Goal: Find specific page/section: Find specific page/section

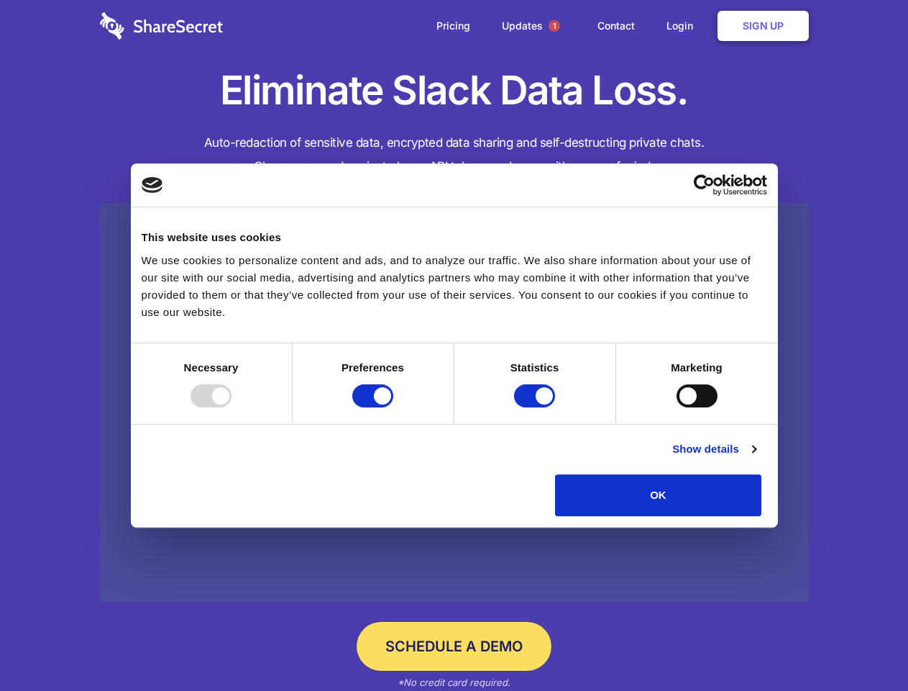
click at [232, 407] on div at bounding box center [211, 395] width 41 height 23
click at [393, 407] on input "Preferences" at bounding box center [372, 395] width 41 height 23
checkbox input "false"
click at [537, 407] on input "Statistics" at bounding box center [534, 395] width 41 height 23
checkbox input "false"
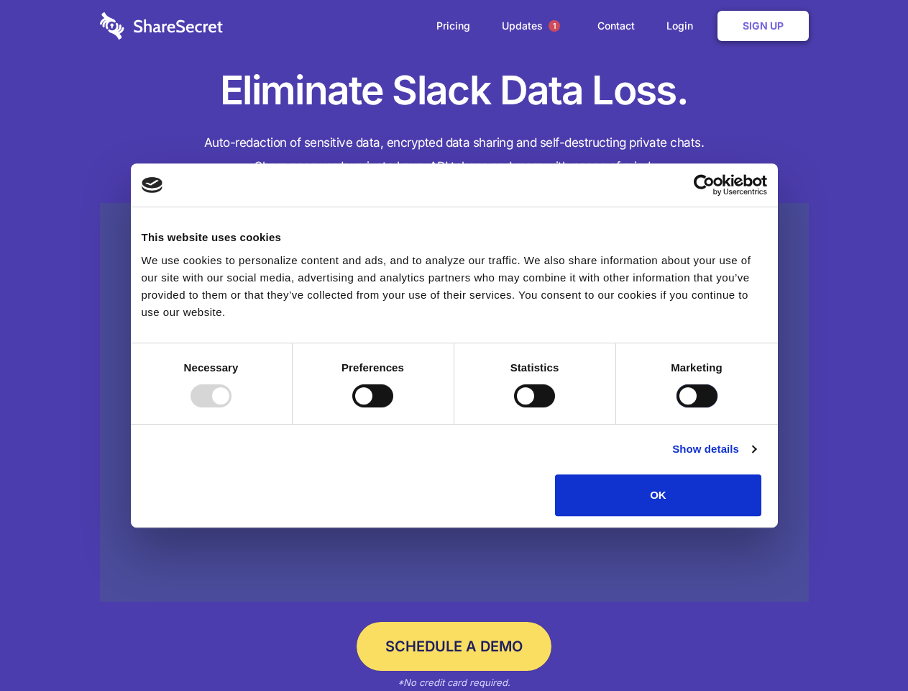
click at [677, 407] on input "Marketing" at bounding box center [697, 395] width 41 height 23
checkbox input "true"
click at [756, 457] on link "Show details" at bounding box center [714, 448] width 83 height 17
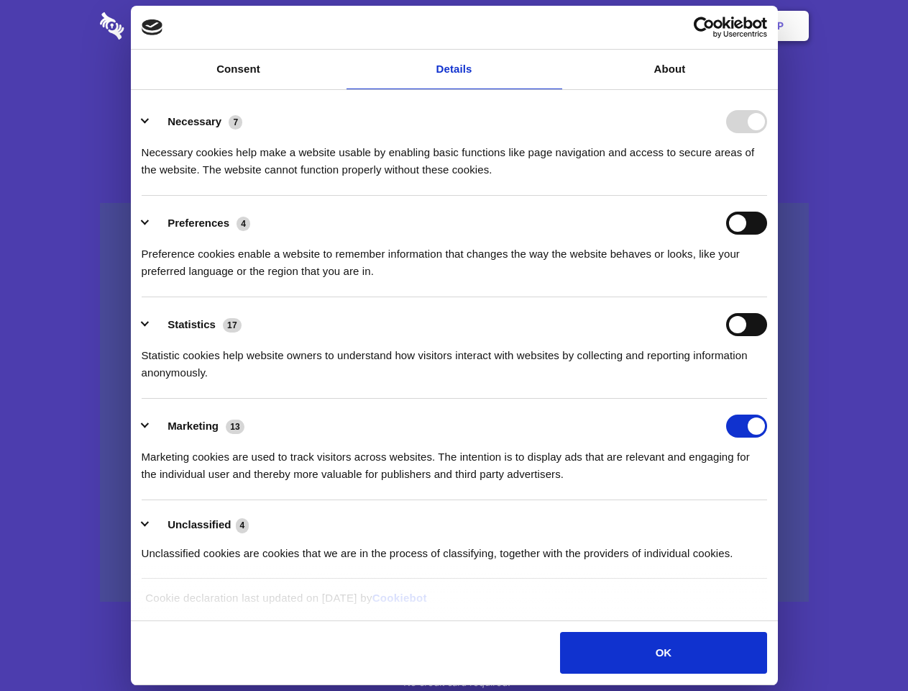
click at [767, 280] on div "Preferences 4 Preference cookies enable a website to remember information that …" at bounding box center [455, 245] width 626 height 68
click at [554, 26] on span "1" at bounding box center [555, 26] width 12 height 12
